Goal: Information Seeking & Learning: Compare options

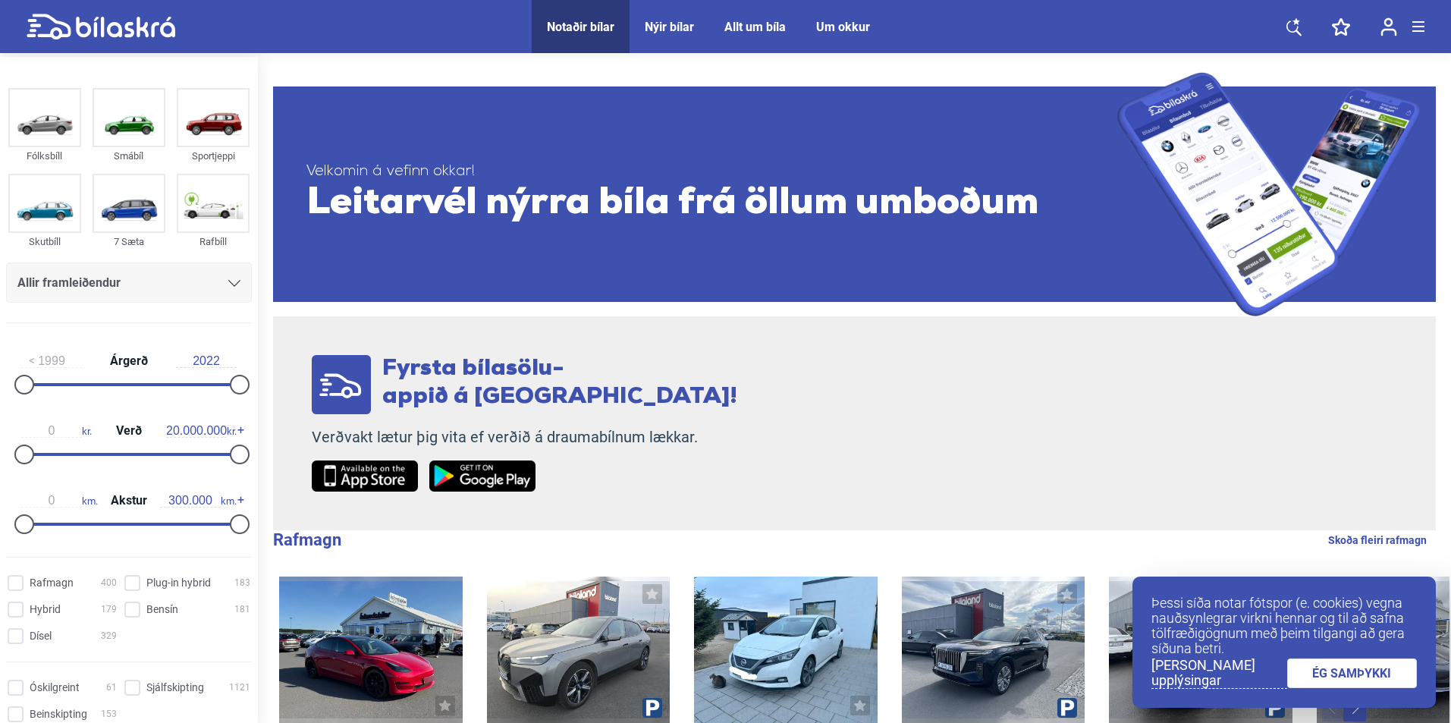
click at [231, 283] on icon at bounding box center [234, 283] width 12 height 7
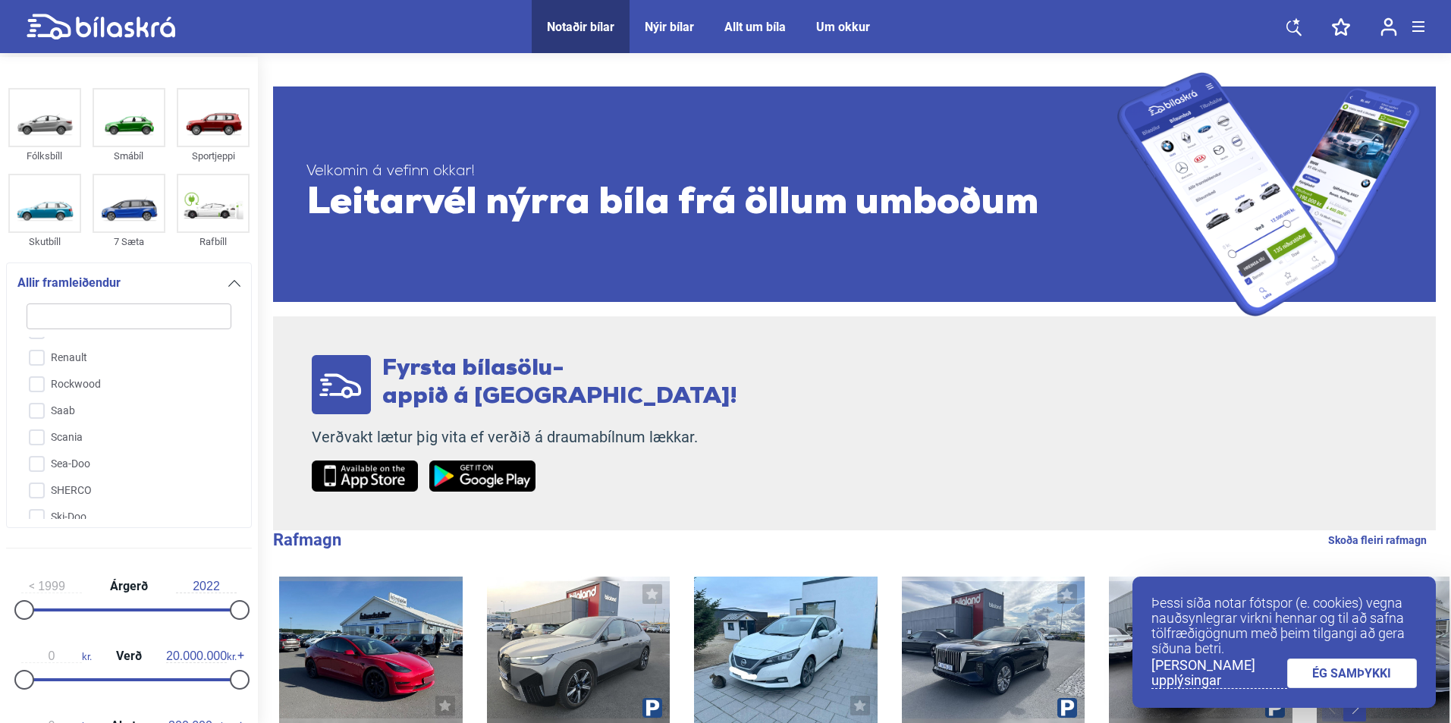
scroll to position [3042, 0]
click at [39, 381] on input "Renault" at bounding box center [119, 394] width 206 height 27
checkbox input "true"
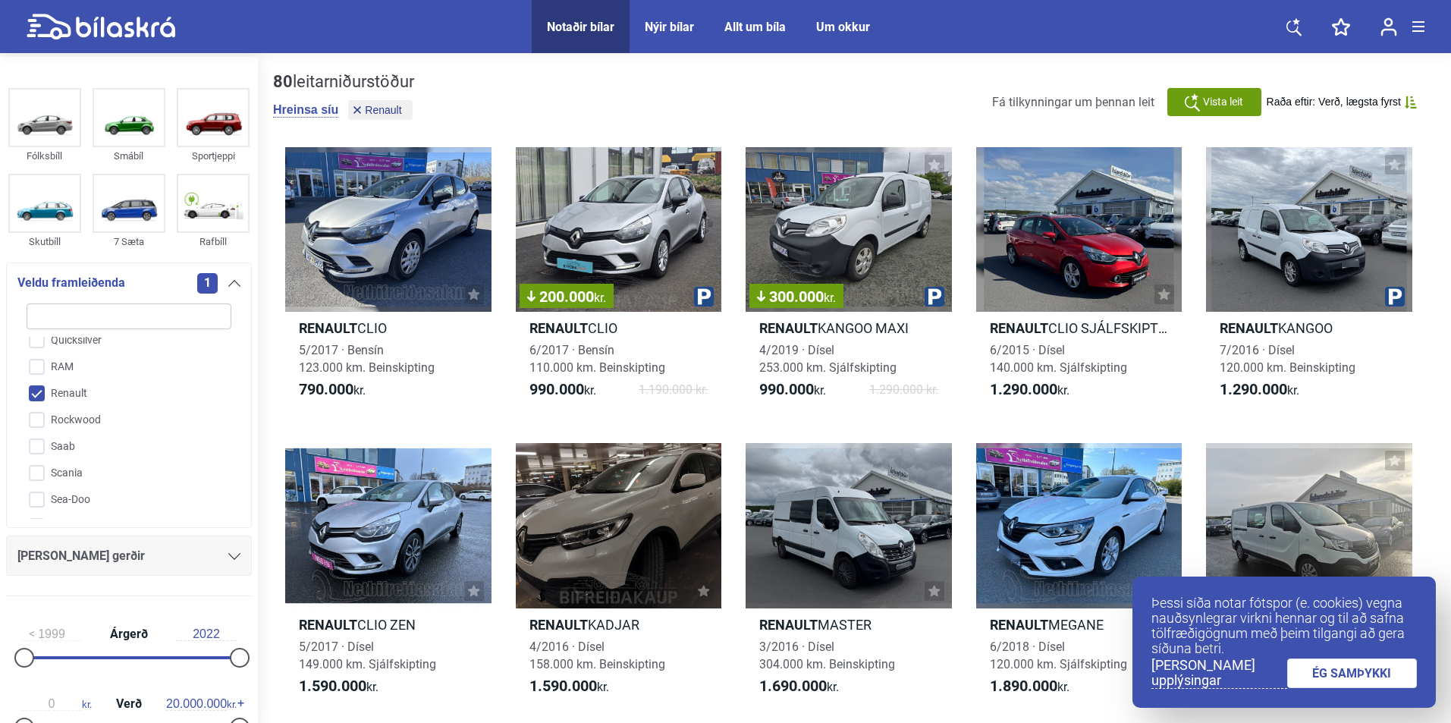
click at [228, 556] on icon at bounding box center [234, 556] width 12 height 7
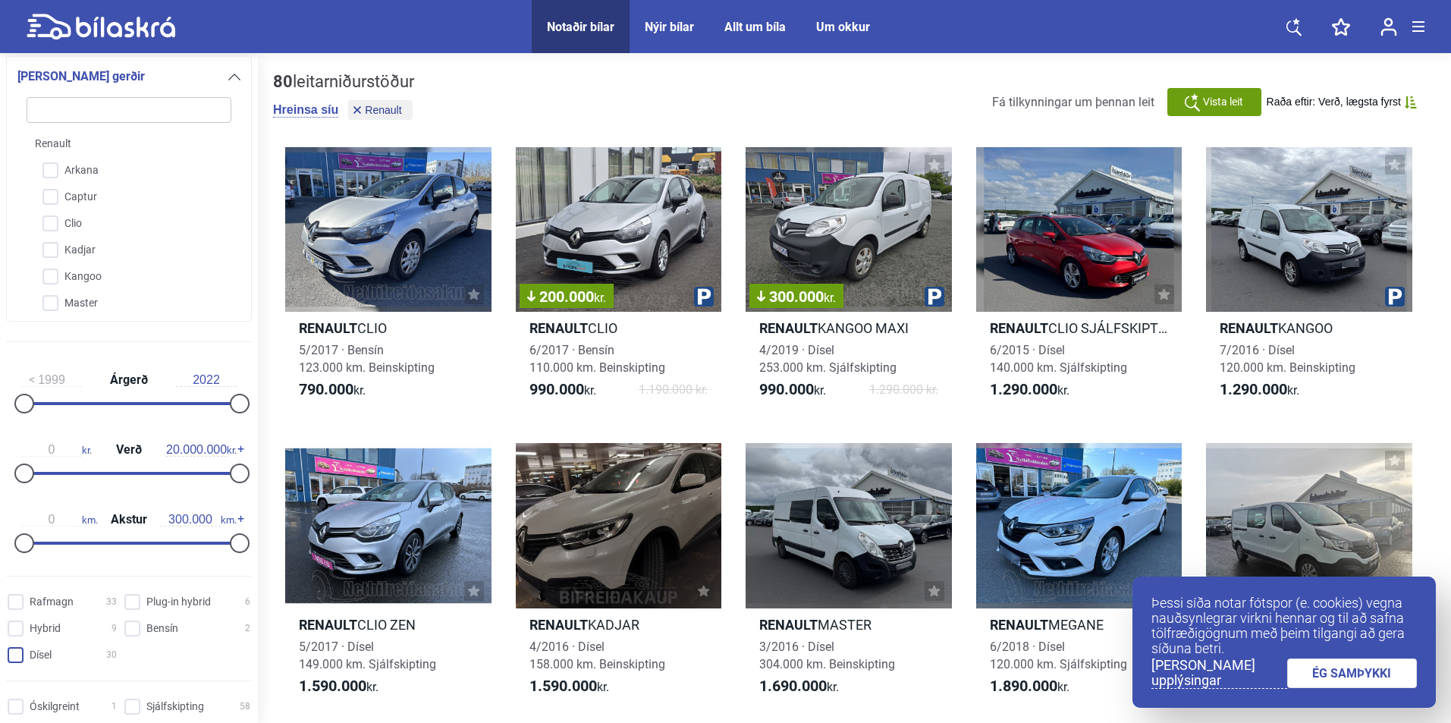
click at [20, 657] on input "Dísel 30" at bounding box center [64, 656] width 109 height 16
checkbox input "true"
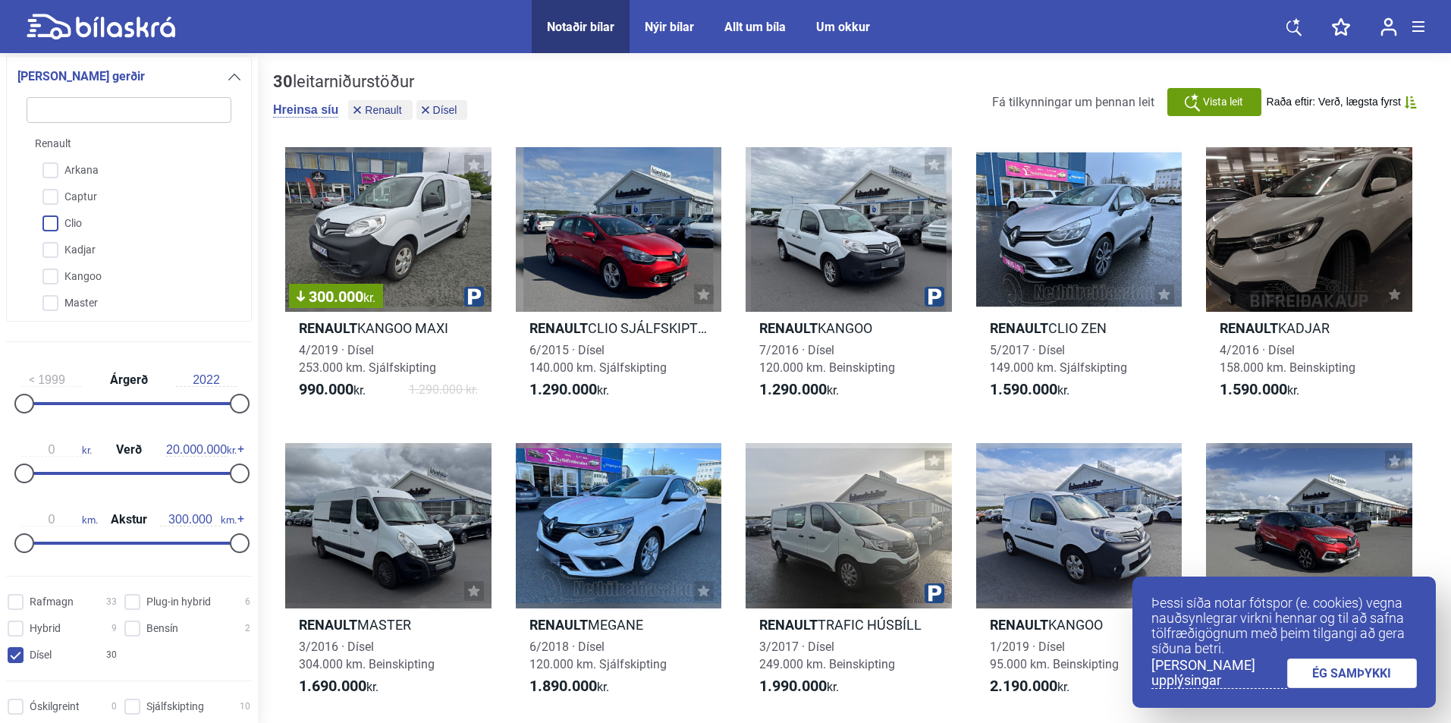
click at [48, 222] on input "Clio" at bounding box center [119, 224] width 206 height 27
checkbox input "true"
